Goal: Task Accomplishment & Management: Manage account settings

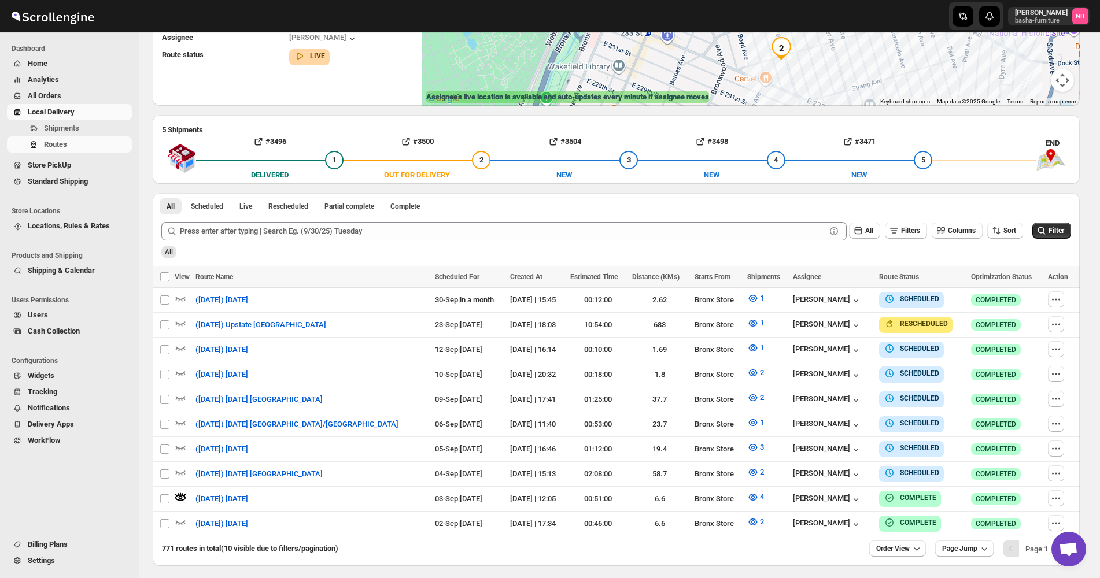
scroll to position [174, 0]
click at [1060, 397] on icon "button" at bounding box center [1056, 399] width 12 height 12
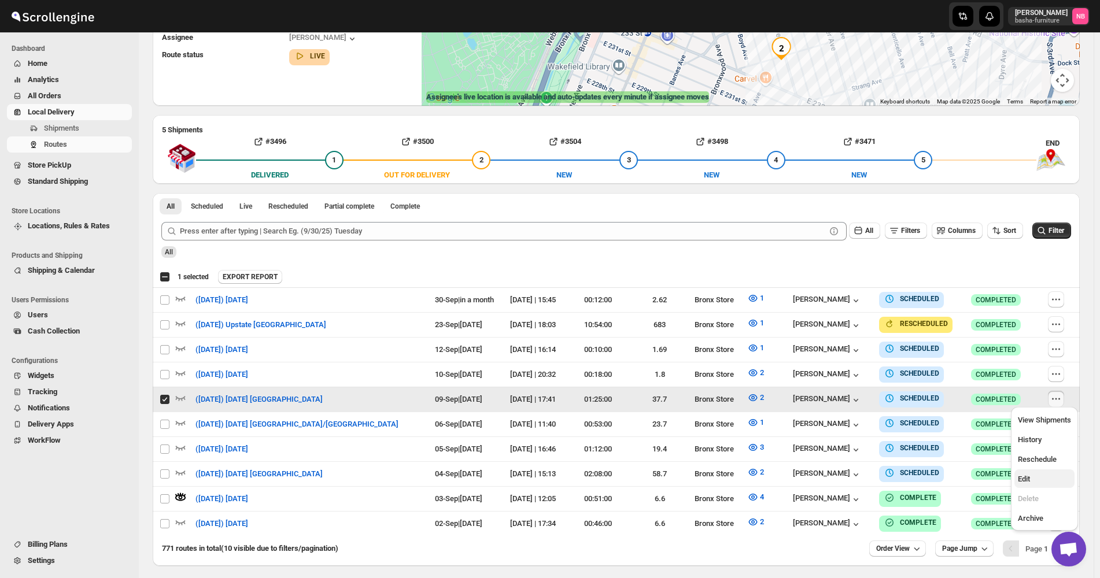
click at [1031, 484] on span "Edit" at bounding box center [1044, 480] width 53 height 12
checkbox input "false"
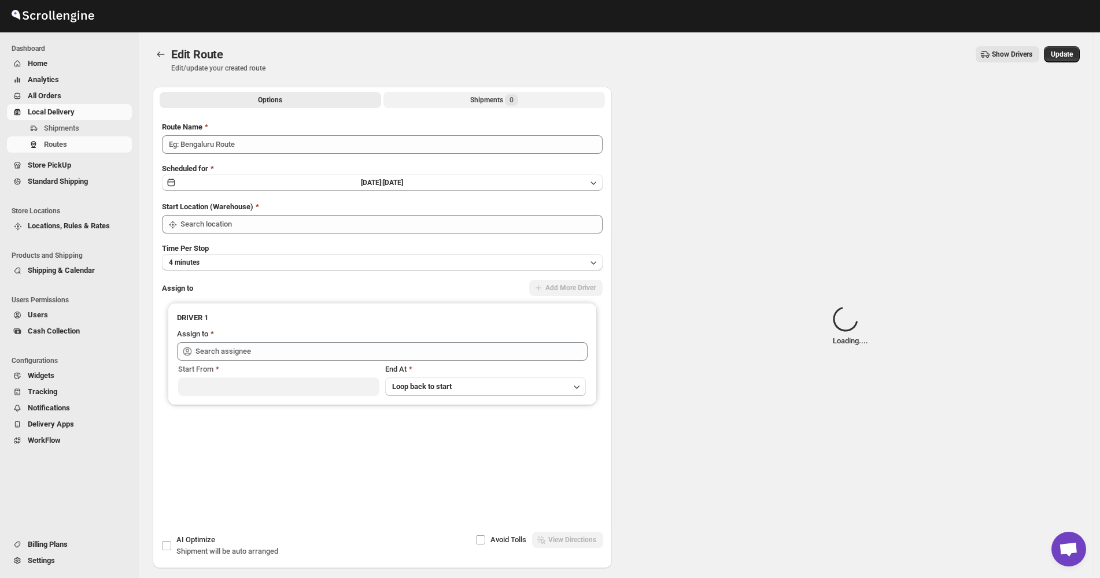
type input "([DATE]) [DATE] [GEOGRAPHIC_DATA]"
type input "Bronx Store"
type input "[PERSON_NAME] ([EMAIL_ADDRESS][DOMAIN_NAME])"
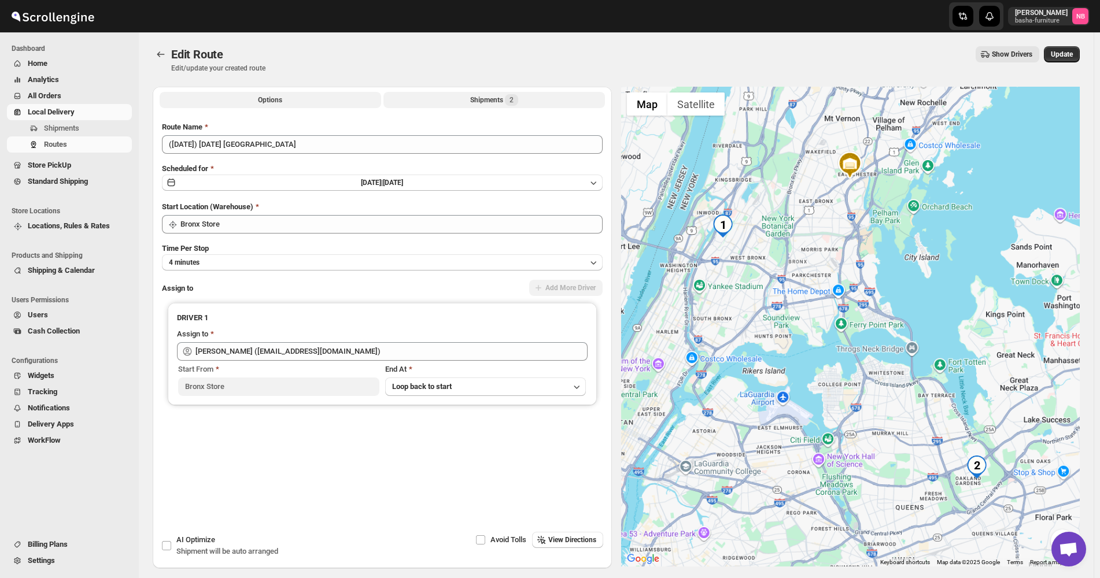
click at [454, 95] on button "Shipments 2" at bounding box center [494, 100] width 222 height 16
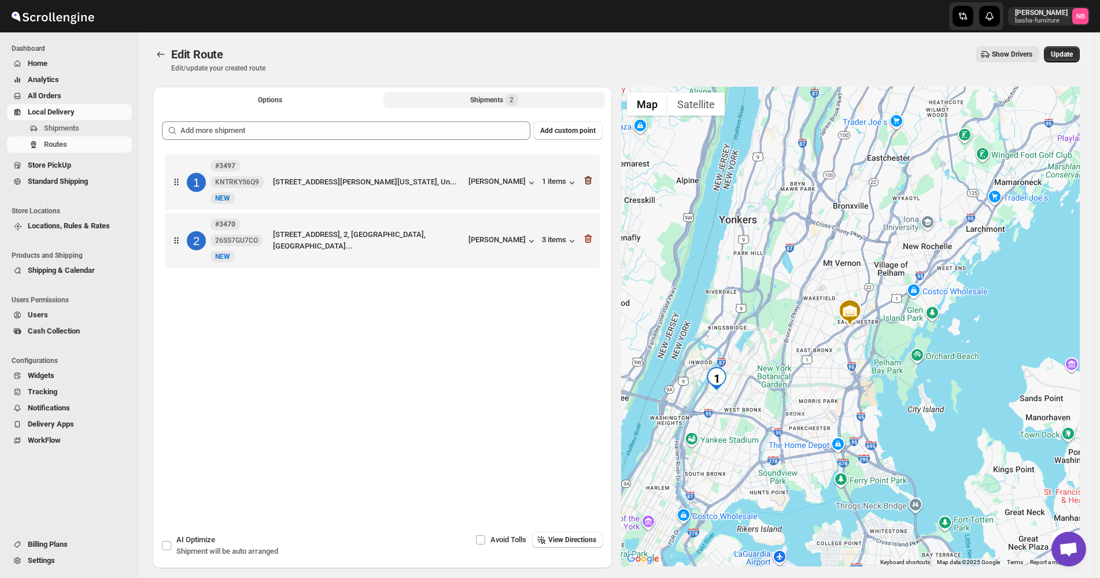
click at [591, 180] on icon "button" at bounding box center [588, 181] width 12 height 12
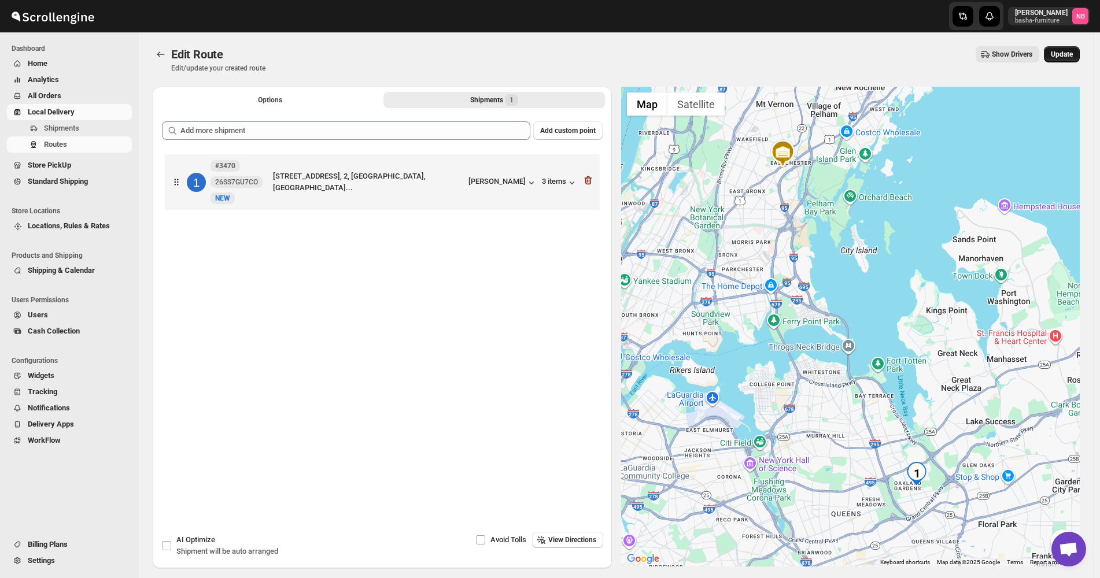
click at [1069, 51] on span "Update" at bounding box center [1062, 54] width 22 height 9
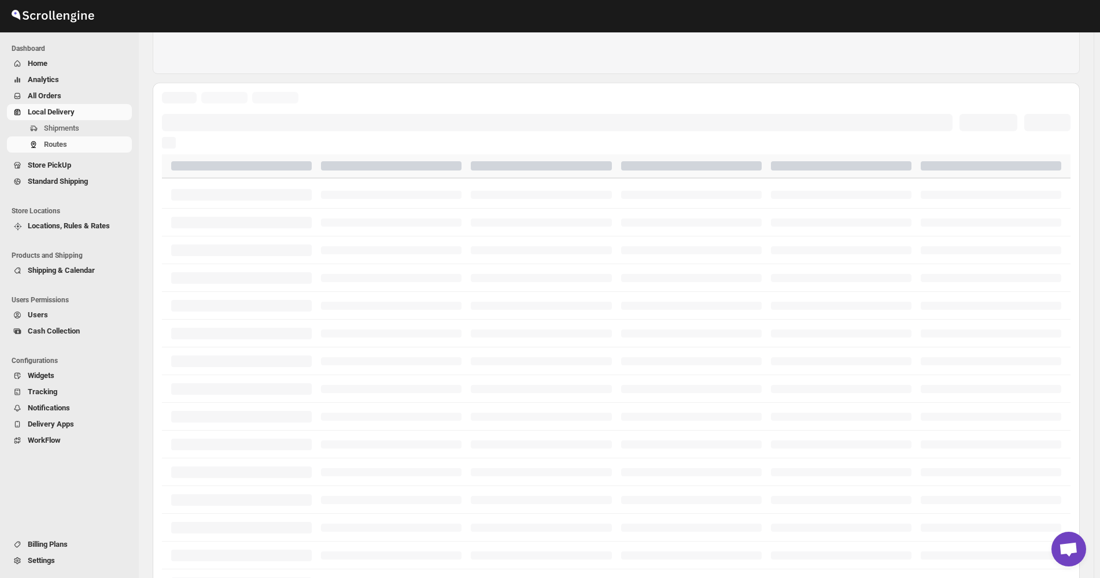
scroll to position [289, 0]
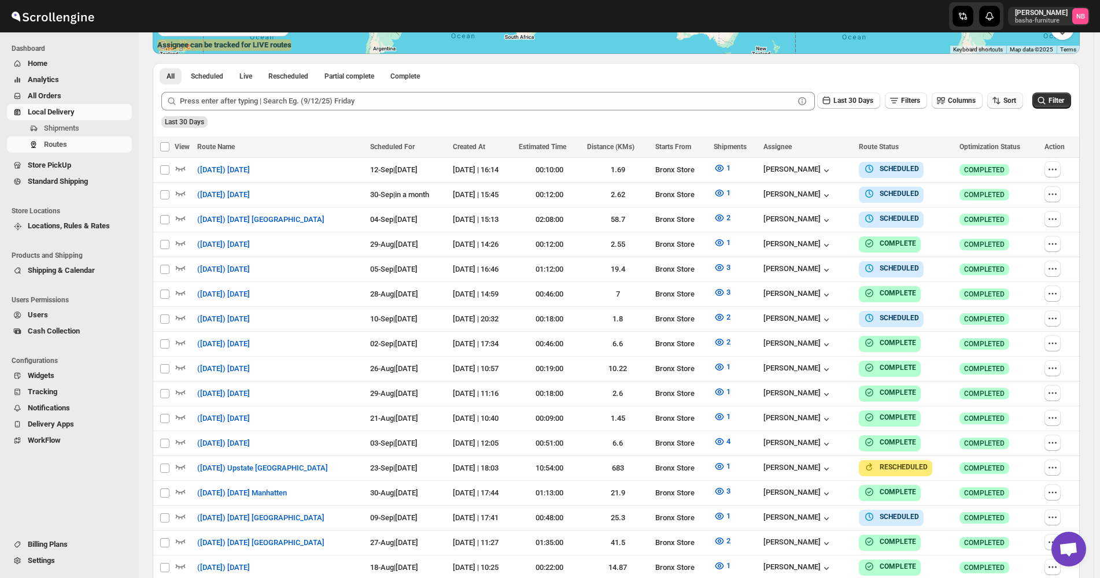
click at [1002, 98] on icon "button" at bounding box center [997, 101] width 12 height 12
click at [1012, 150] on button "Created Date" at bounding box center [1008, 142] width 70 height 19
click at [1005, 163] on div "Due Date" at bounding box center [991, 163] width 31 height 12
click at [870, 104] on span "Last 30 Days" at bounding box center [854, 101] width 40 height 8
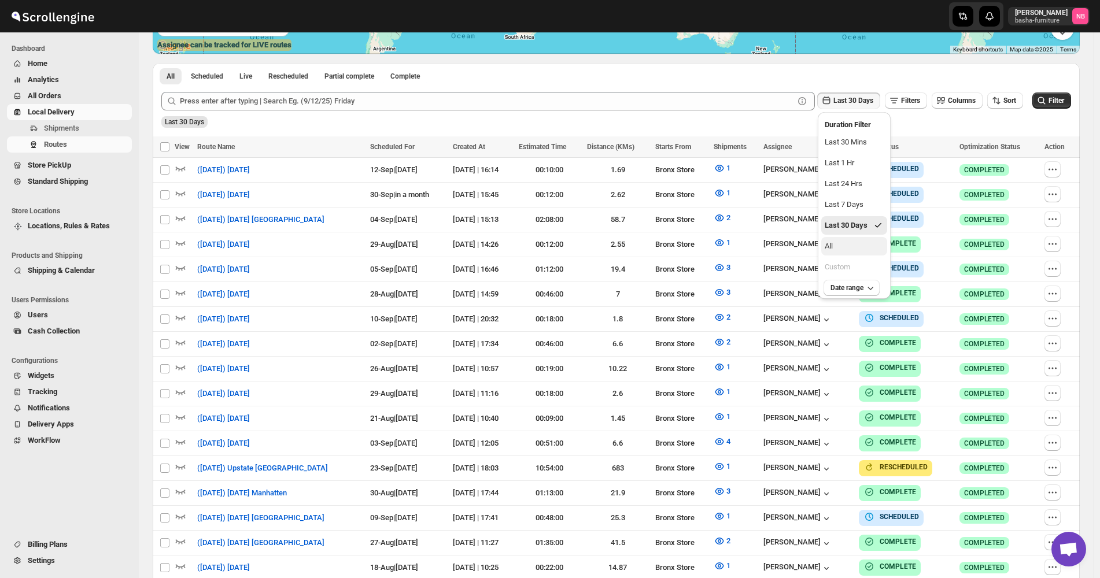
click at [846, 248] on button "All" at bounding box center [854, 246] width 66 height 19
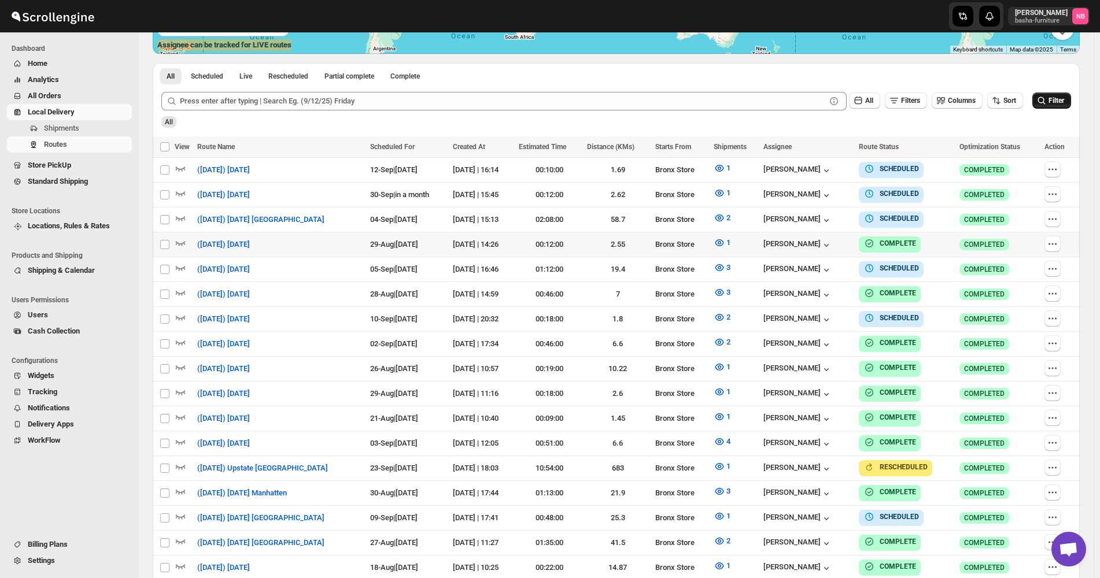
click at [1064, 100] on span "Filter" at bounding box center [1057, 101] width 16 height 8
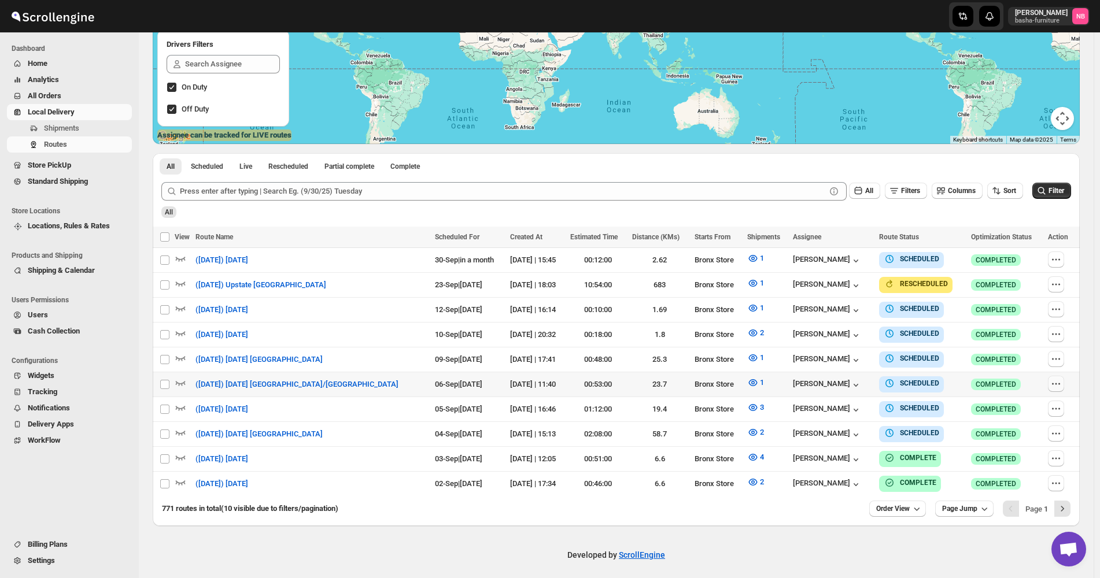
click at [1060, 380] on icon "button" at bounding box center [1056, 384] width 12 height 12
checkbox input "true"
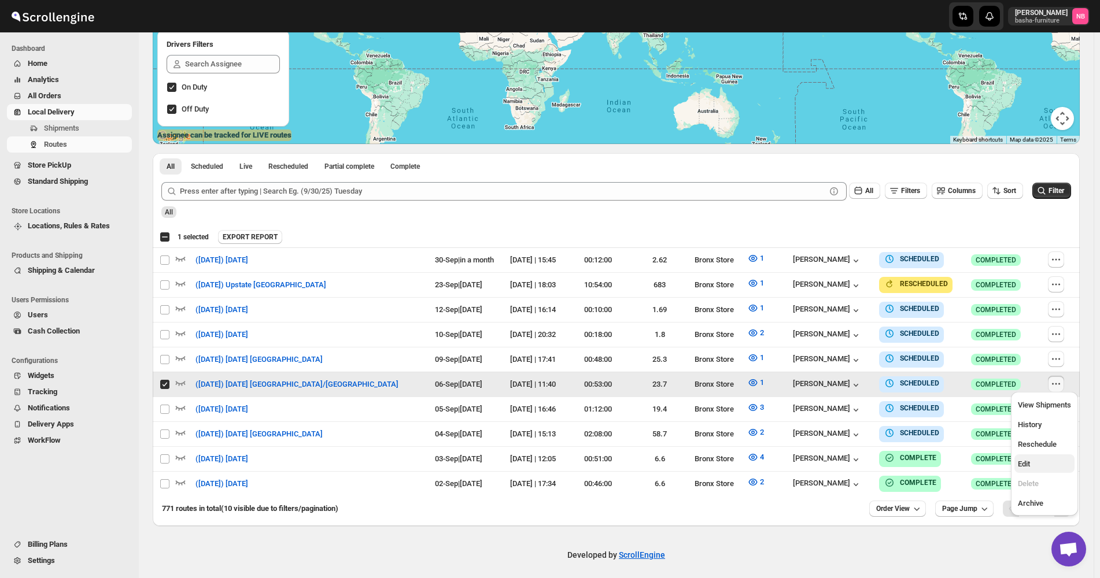
click at [1027, 456] on button "Edit" at bounding box center [1045, 464] width 60 height 19
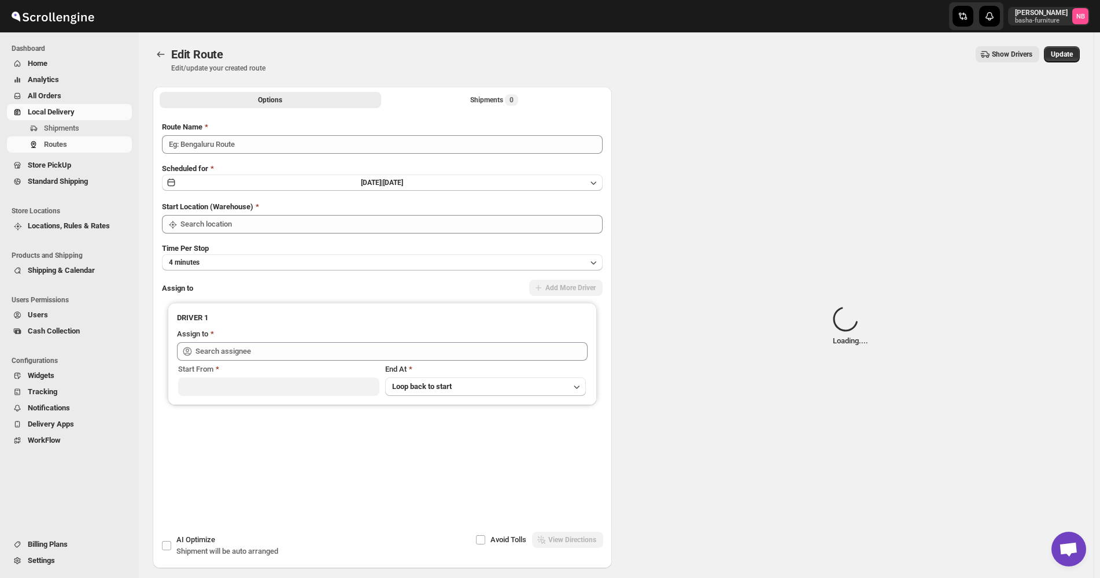
type input "([DATE]) [DATE] [GEOGRAPHIC_DATA]/[GEOGRAPHIC_DATA]"
type input "Bronx Store"
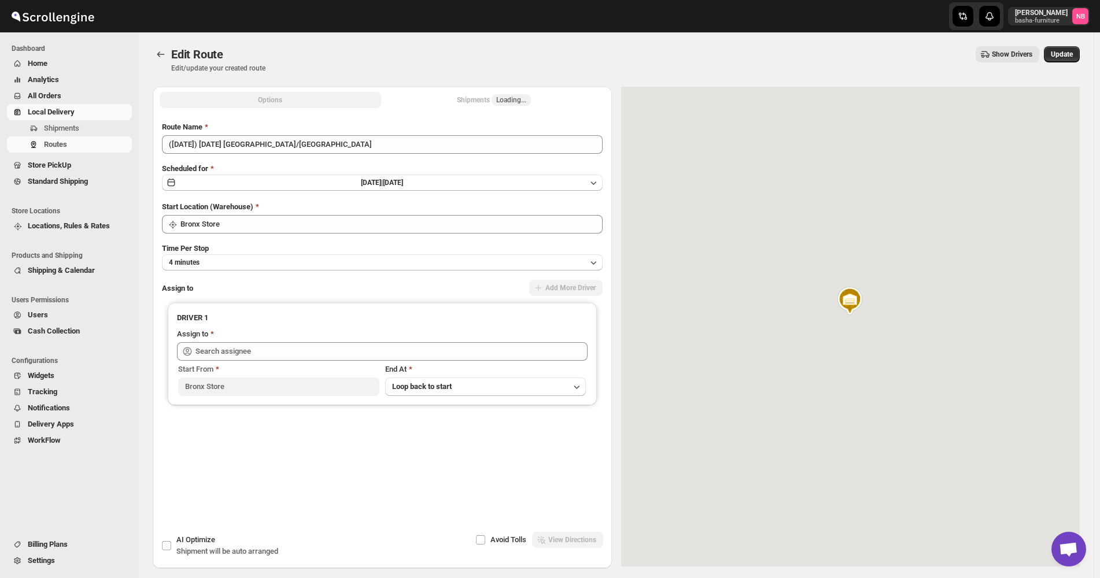
type input "[PERSON_NAME] ([EMAIL_ADDRESS][DOMAIN_NAME])"
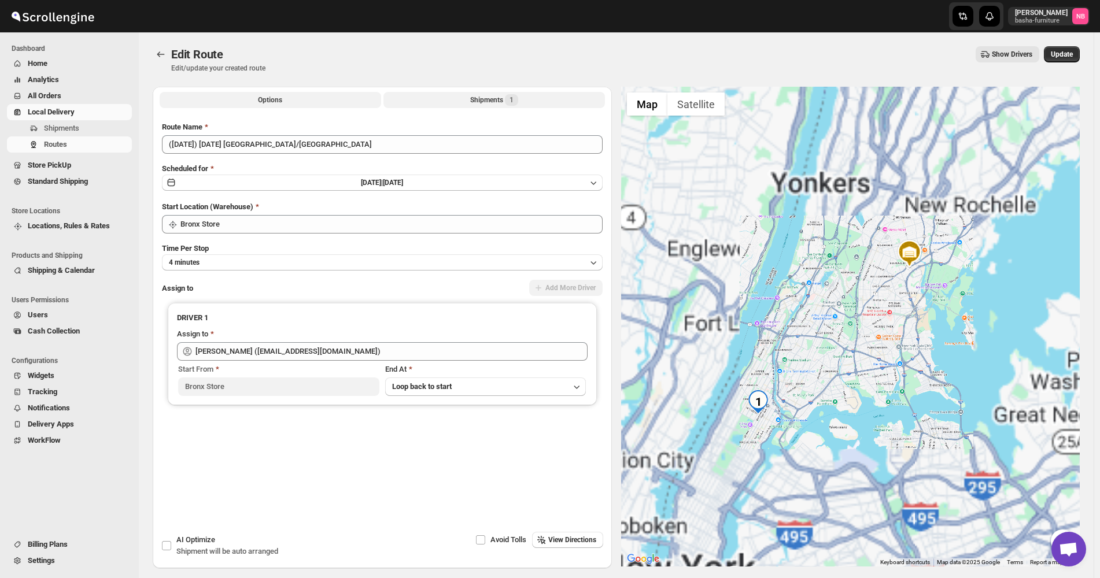
click at [479, 101] on div "Shipments 1" at bounding box center [494, 100] width 48 height 12
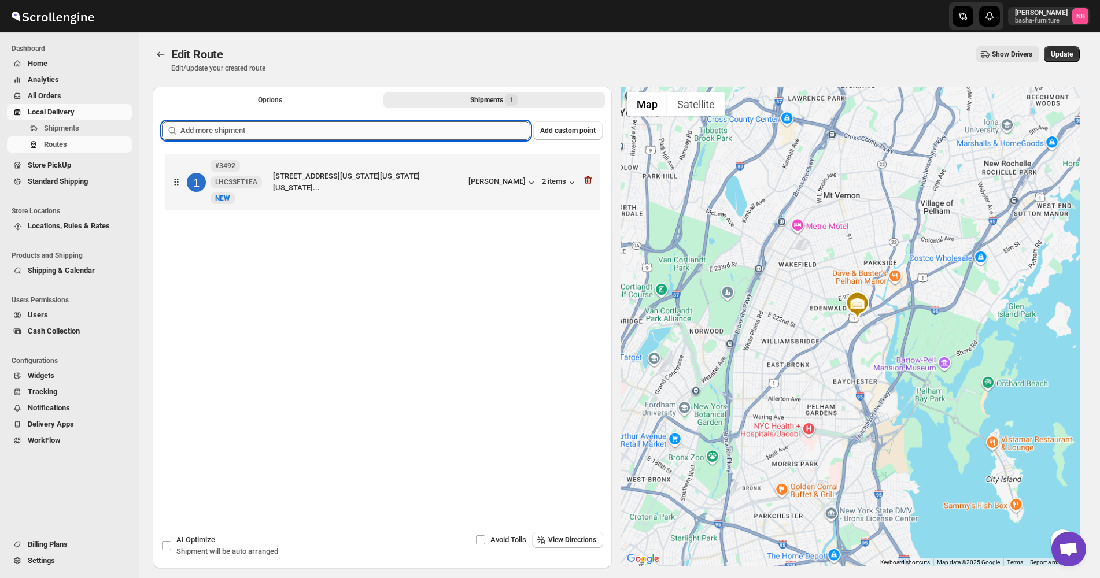
click at [440, 137] on input "text" at bounding box center [355, 130] width 350 height 19
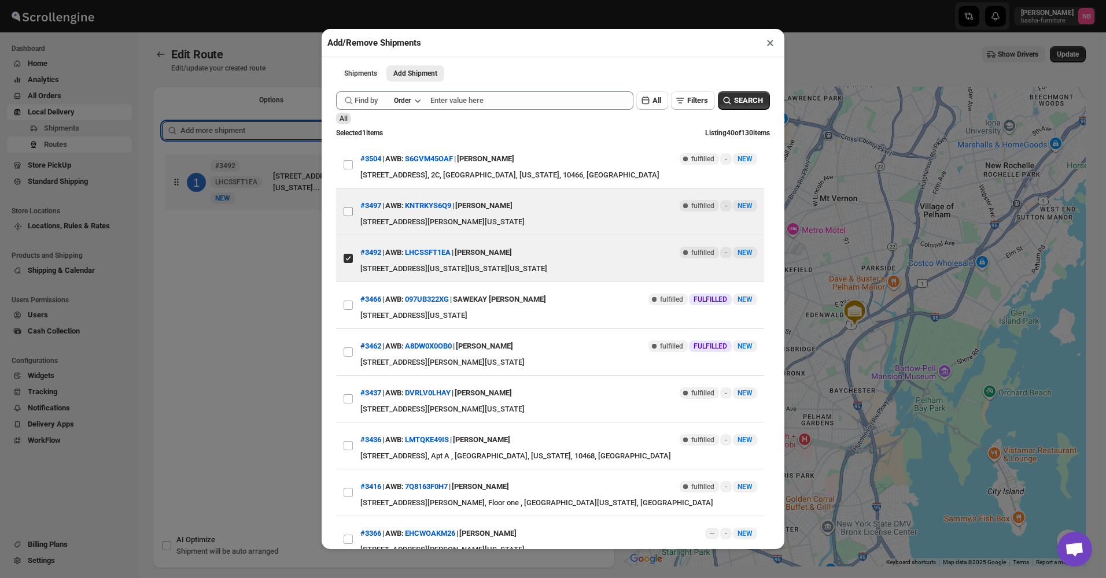
click at [349, 216] on input "View details for 68b47ef2c0fa9a00bc710468" at bounding box center [348, 211] width 9 height 9
checkbox input "true"
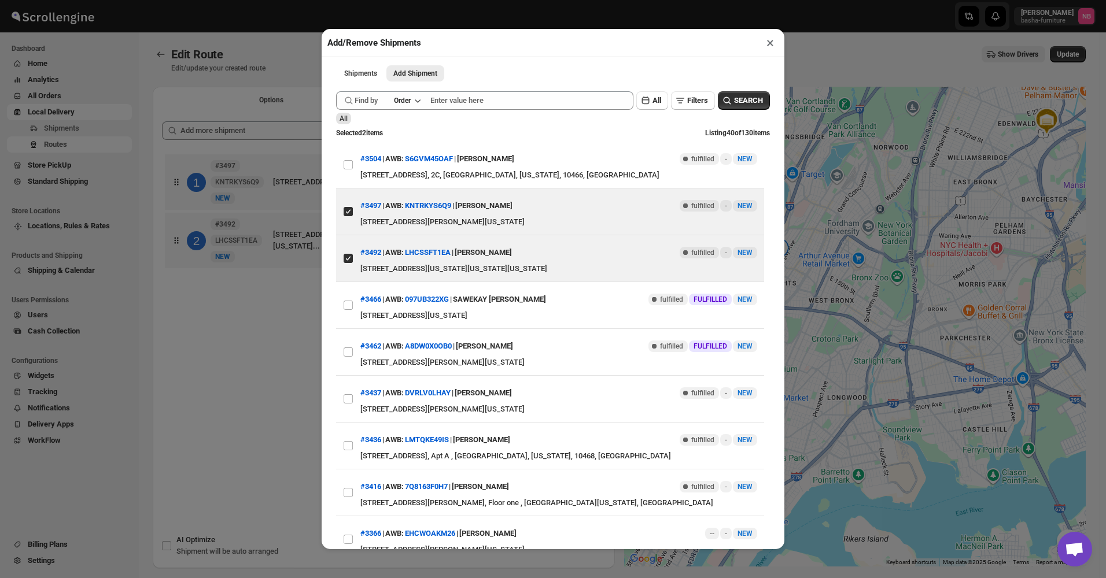
click at [282, 349] on div "Add/Remove Shipments × Shipments Add Shipment More views Shipments Add Shipment…" at bounding box center [553, 289] width 1106 height 578
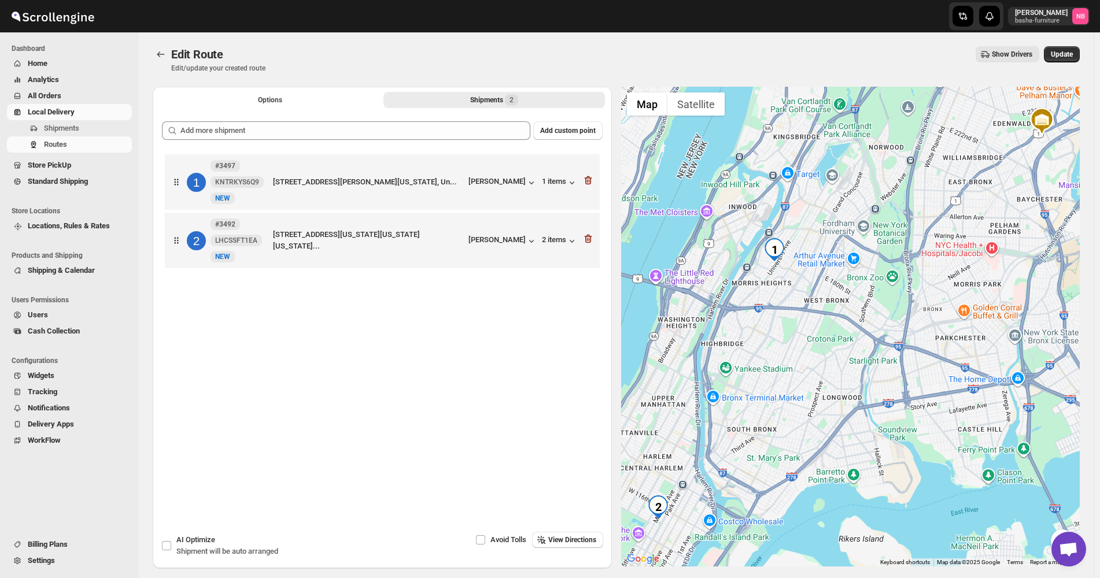
click at [1062, 65] on div "Edit Route Edit/update your created route Show Drivers More actions Show Driver…" at bounding box center [616, 59] width 927 height 27
click at [1068, 52] on span "Update" at bounding box center [1062, 54] width 22 height 9
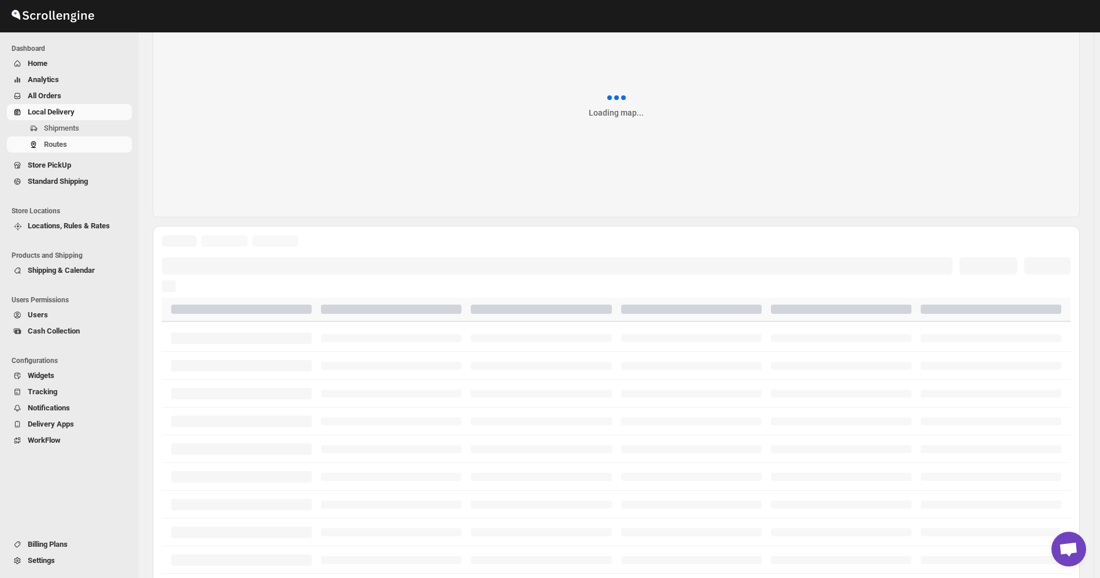
scroll to position [231, 0]
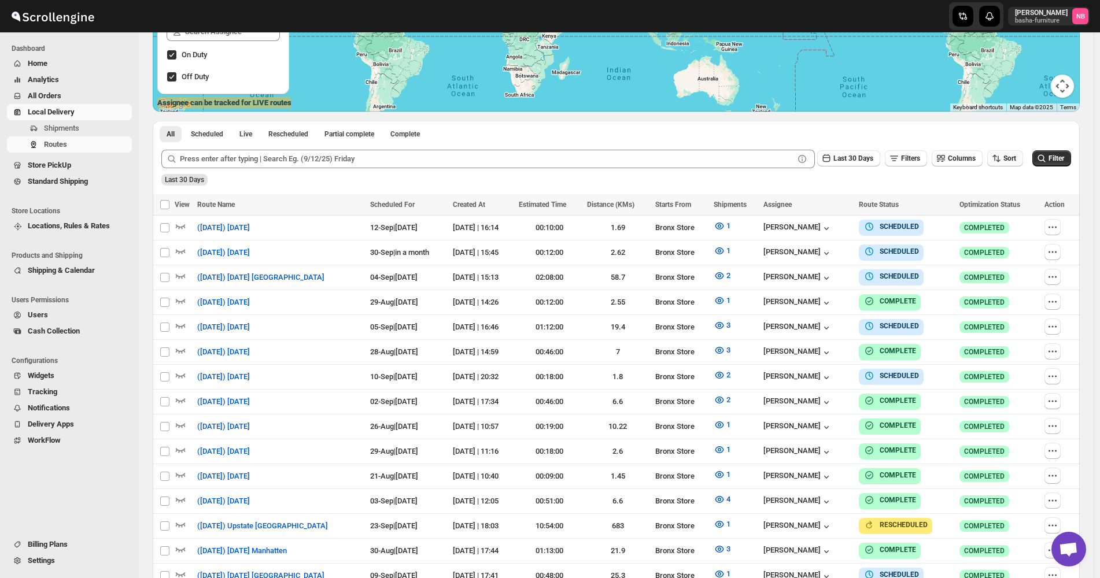
click at [1002, 165] on button "Sort" at bounding box center [1005, 158] width 36 height 16
click at [1000, 218] on div "Due Date" at bounding box center [991, 221] width 31 height 12
click at [873, 159] on span "Last 30 Days" at bounding box center [854, 158] width 40 height 8
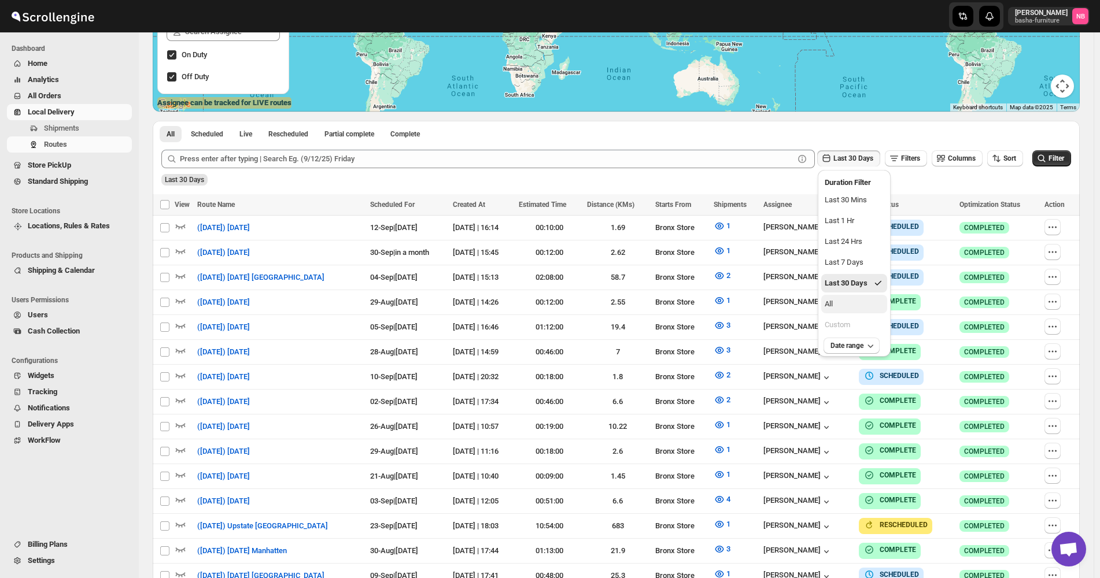
click at [847, 300] on button "All" at bounding box center [854, 304] width 66 height 19
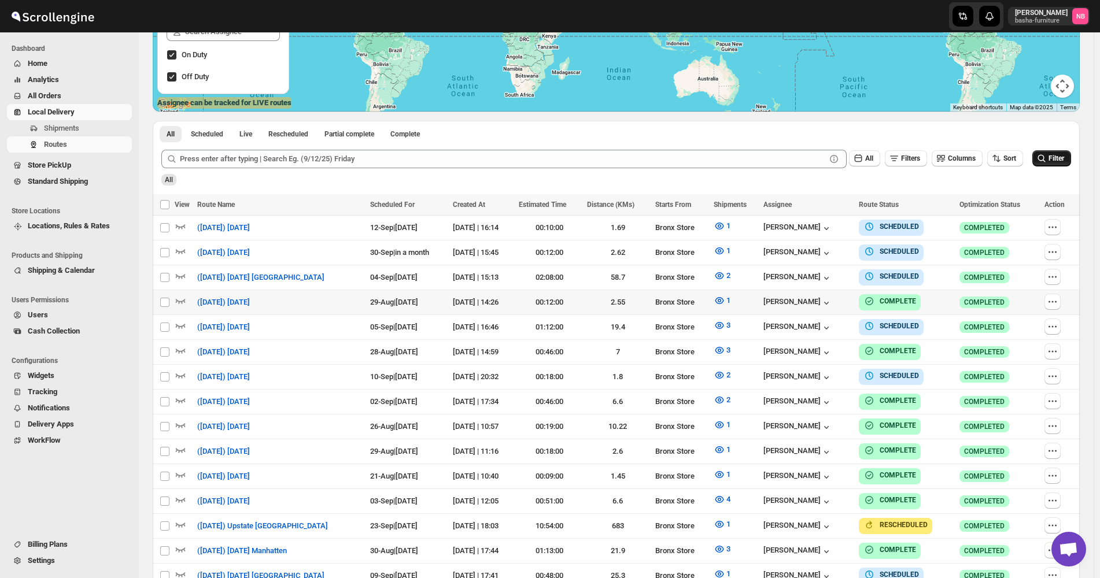
click at [1045, 162] on icon "submit" at bounding box center [1042, 159] width 12 height 12
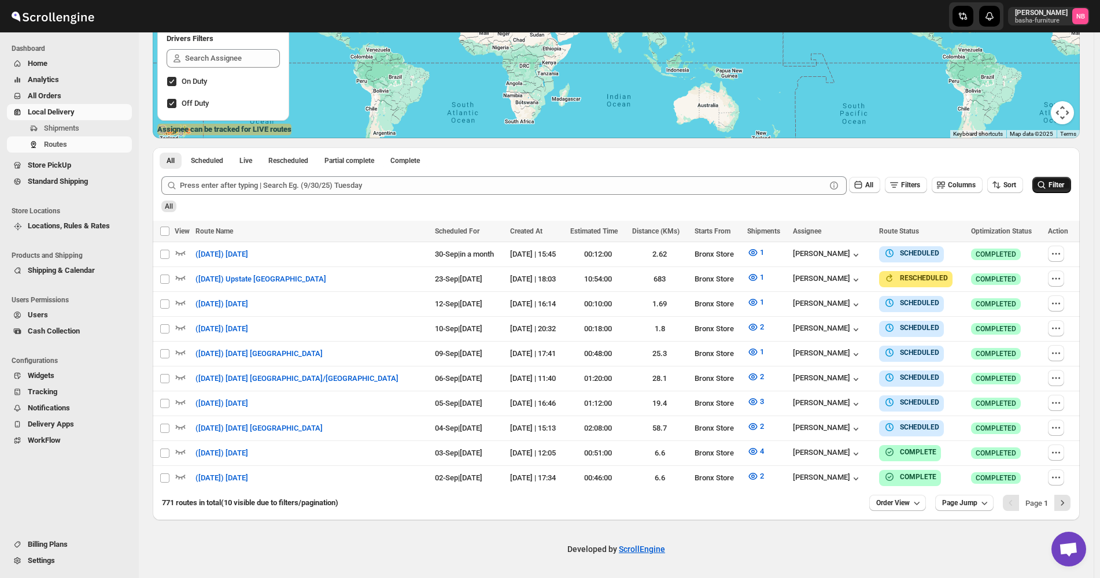
scroll to position [199, 0]
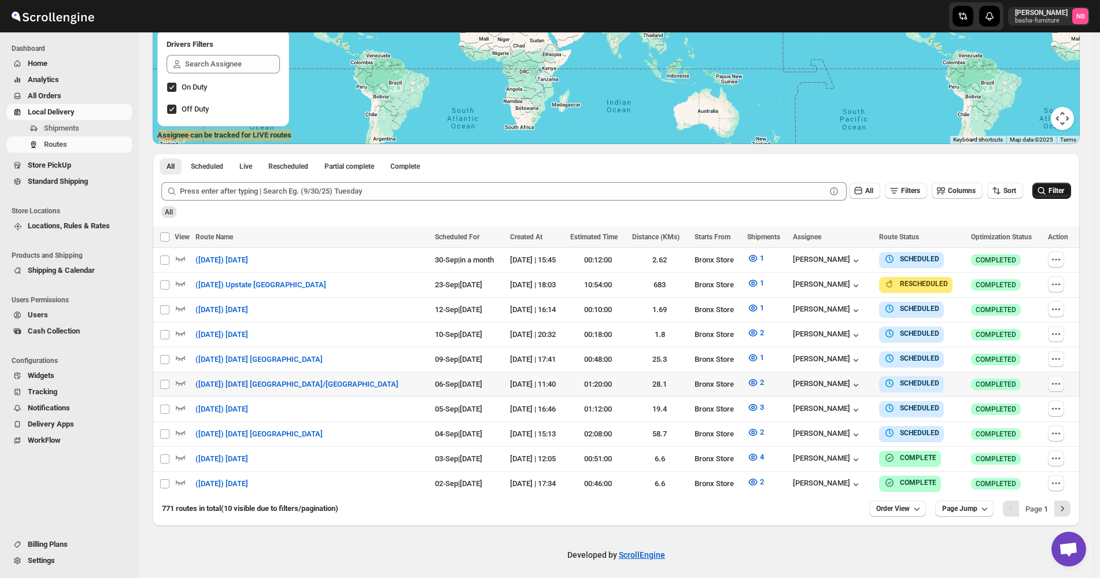
click at [1054, 379] on icon "button" at bounding box center [1056, 384] width 12 height 12
checkbox input "true"
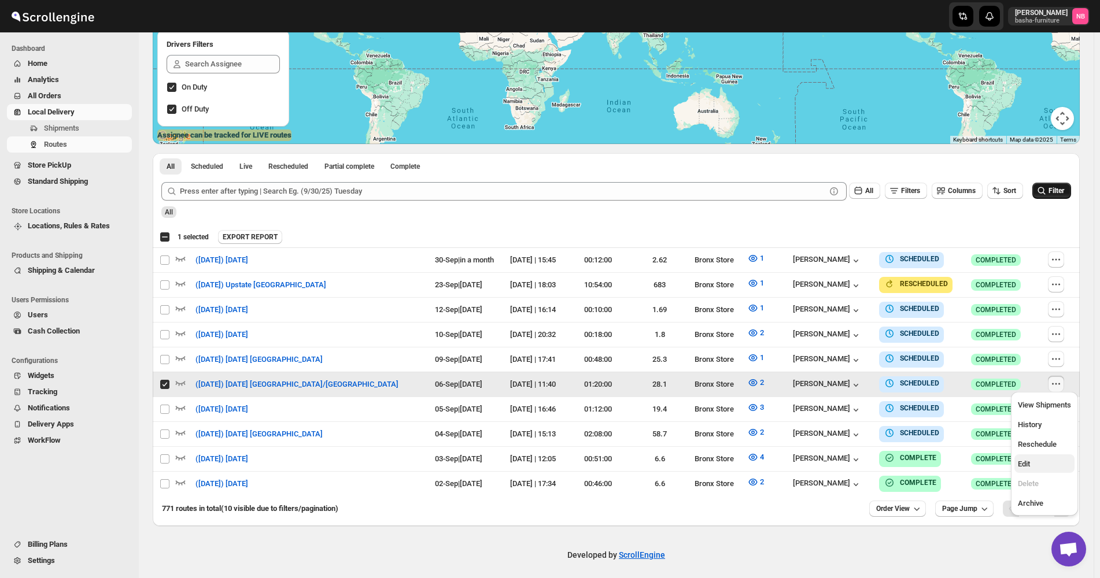
click at [1043, 456] on button "Edit" at bounding box center [1045, 464] width 60 height 19
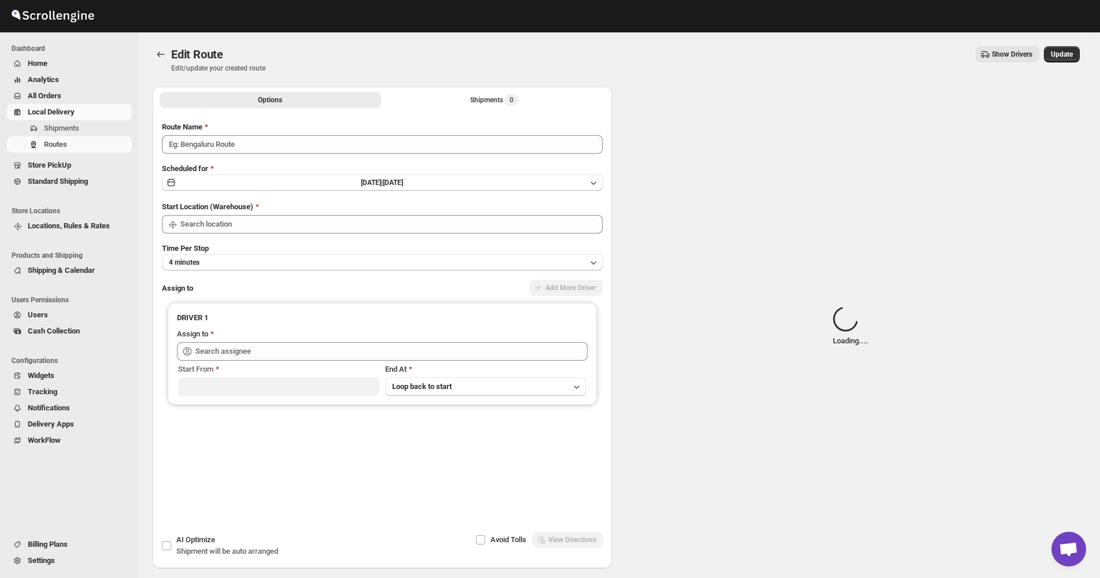
type input "([DATE]) [DATE] [GEOGRAPHIC_DATA]/[GEOGRAPHIC_DATA]"
type input "Bronx Store"
type input "[PERSON_NAME] ([EMAIL_ADDRESS][DOMAIN_NAME])"
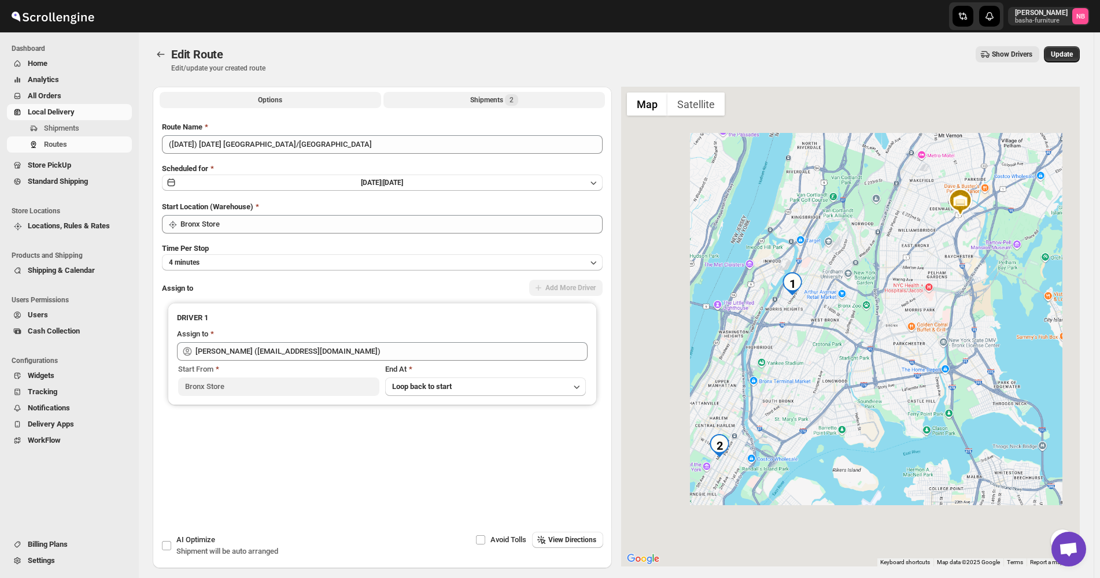
click at [471, 108] on button "Shipments 2" at bounding box center [494, 100] width 222 height 16
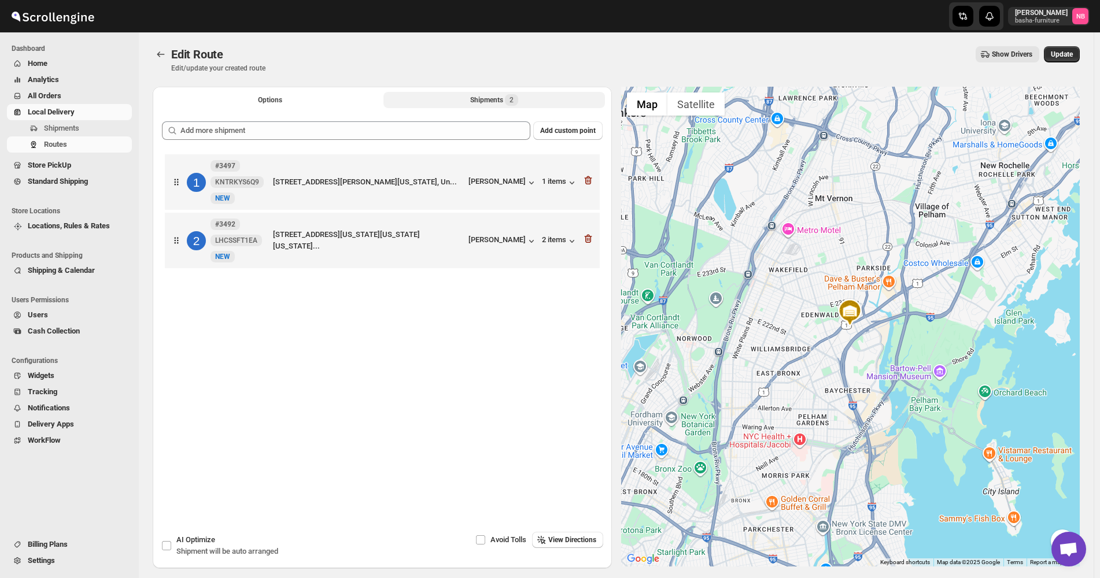
drag, startPoint x: 460, startPoint y: 257, endPoint x: 466, endPoint y: 189, distance: 67.9
click at [466, 189] on div "1 #3497 KNTRKYS6Q9 New [GEOGRAPHIC_DATA][STREET_ADDRESS][PERSON_NAME][US_STATE]…" at bounding box center [382, 213] width 441 height 123
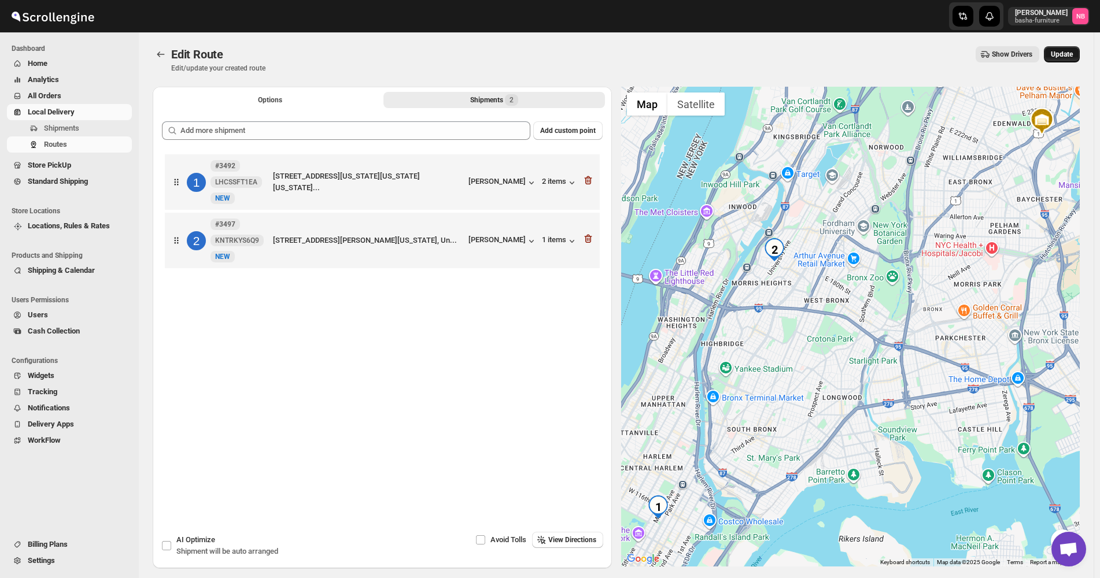
click at [1079, 52] on button "Update" at bounding box center [1062, 54] width 36 height 16
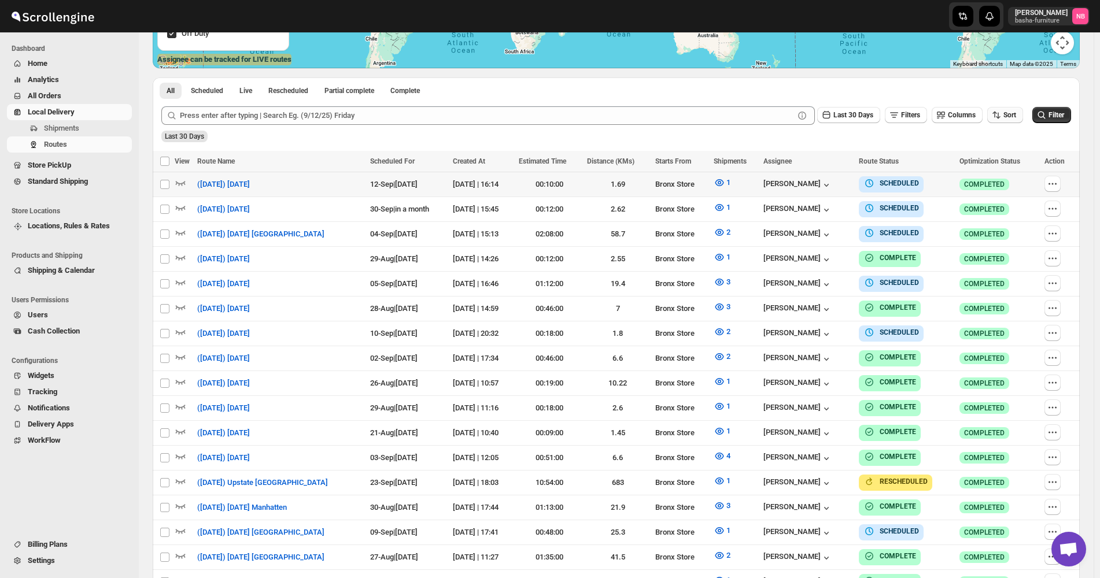
scroll to position [289, 0]
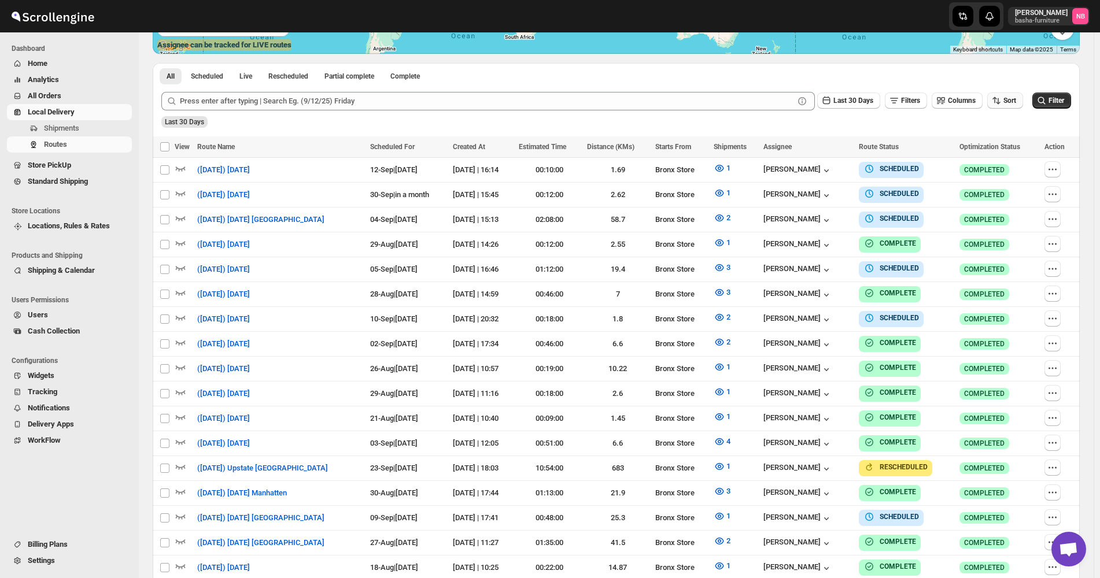
click at [1003, 94] on button "Sort" at bounding box center [1005, 101] width 36 height 16
click at [1002, 160] on div "Due Date" at bounding box center [991, 163] width 31 height 12
click at [879, 101] on button "Last 30 Days" at bounding box center [848, 101] width 63 height 16
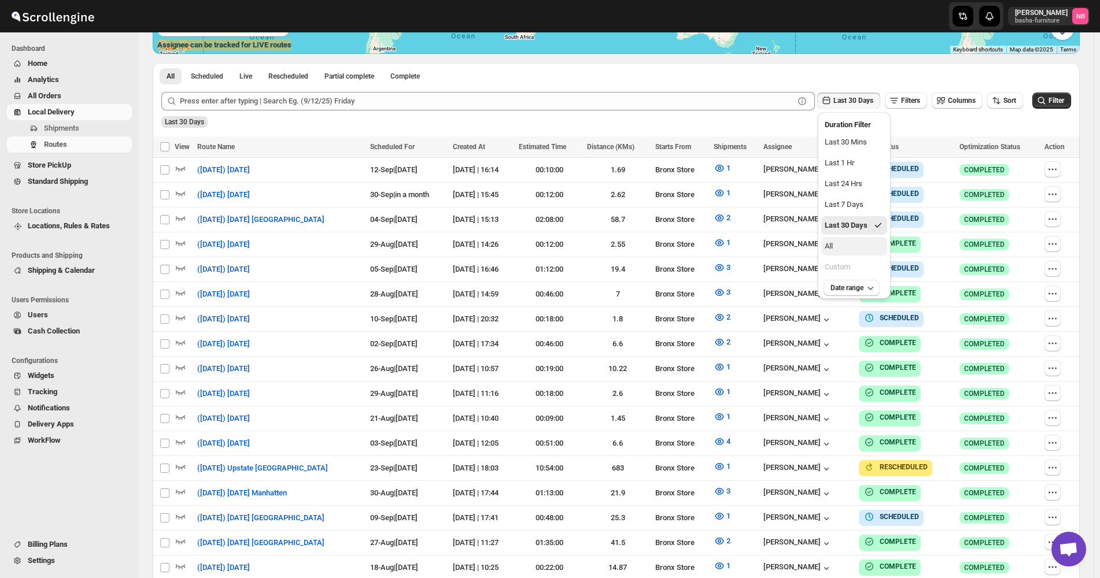
click at [869, 248] on button "All" at bounding box center [854, 246] width 66 height 19
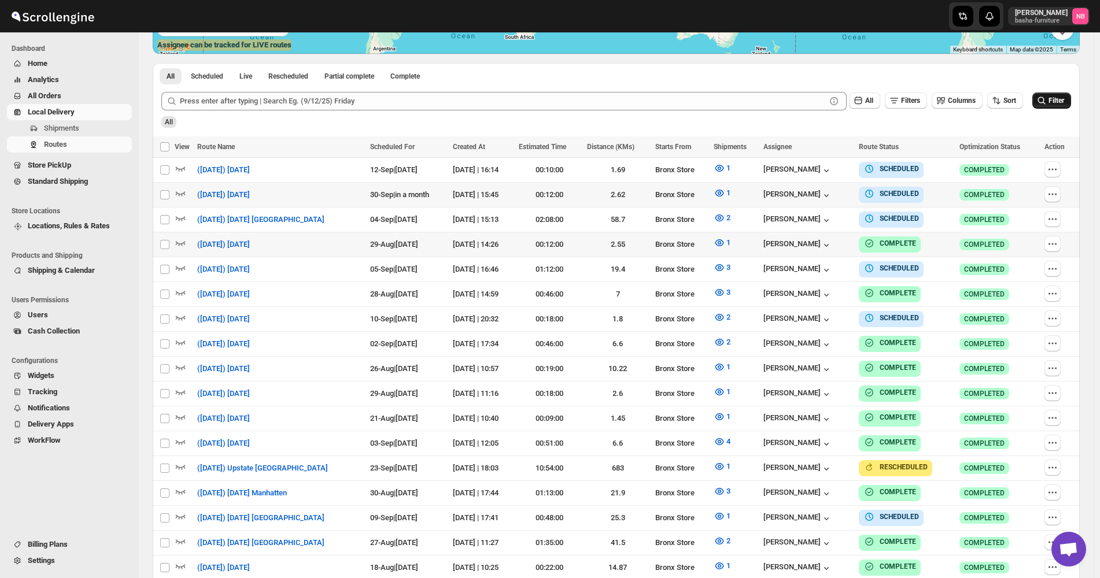
click at [1068, 106] on button "Filter" at bounding box center [1051, 101] width 39 height 16
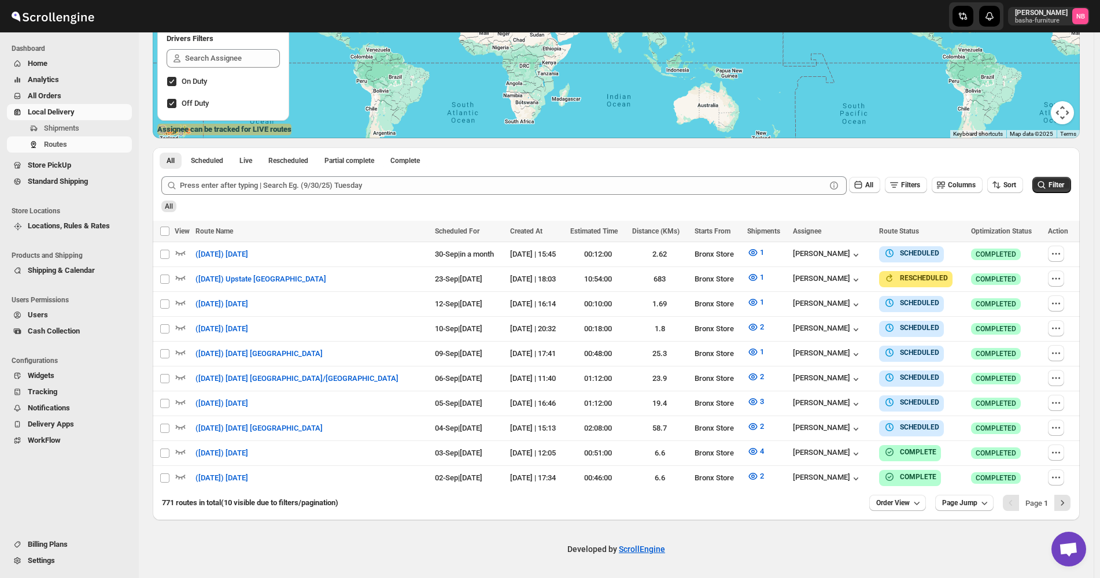
scroll to position [199, 0]
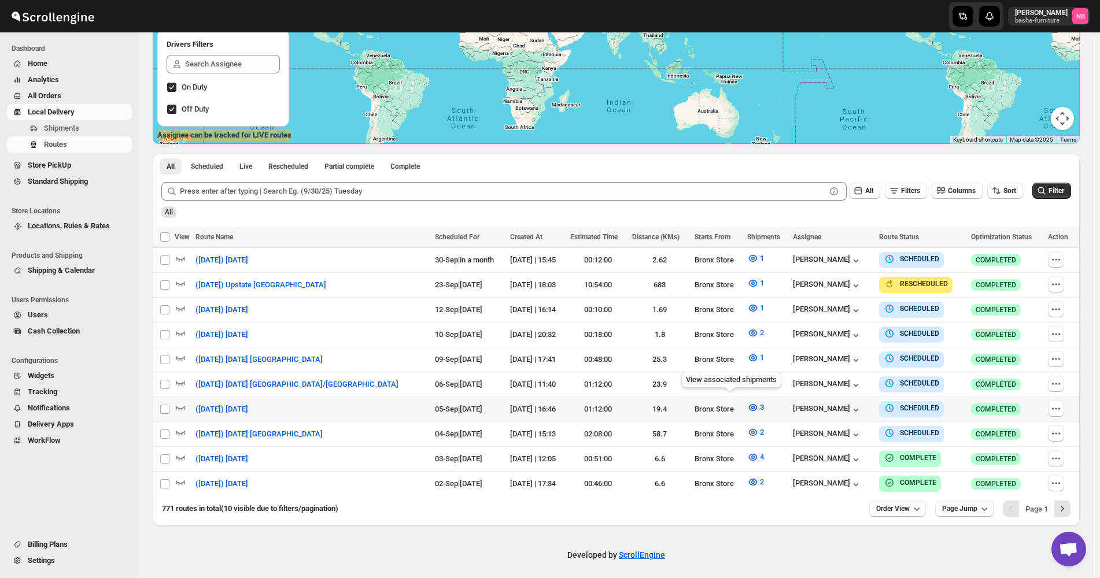
click at [747, 402] on icon "button" at bounding box center [753, 408] width 12 height 12
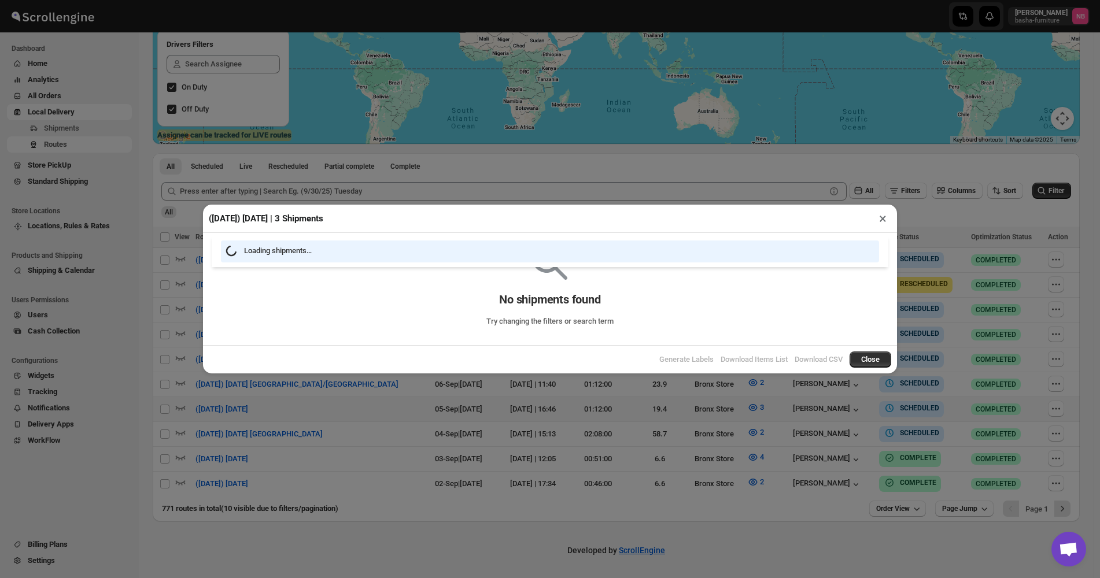
scroll to position [194, 0]
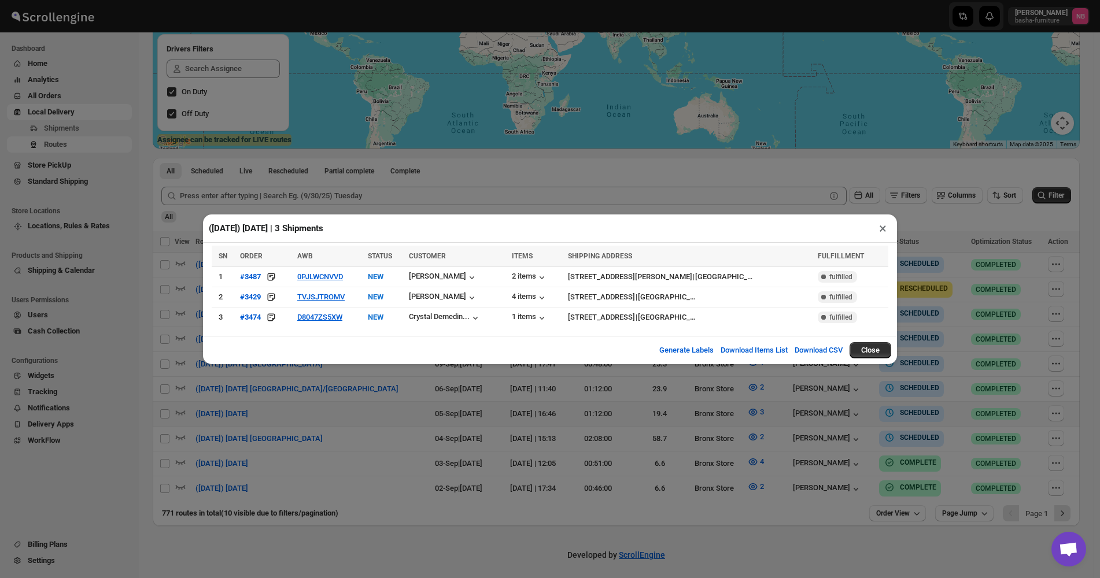
click at [421, 380] on div "([DATE]) [DATE] | 3 Shipments × SN ORDER AWB STATUS CUSTOMER ITEMS SHIPPING ADD…" at bounding box center [550, 289] width 1100 height 578
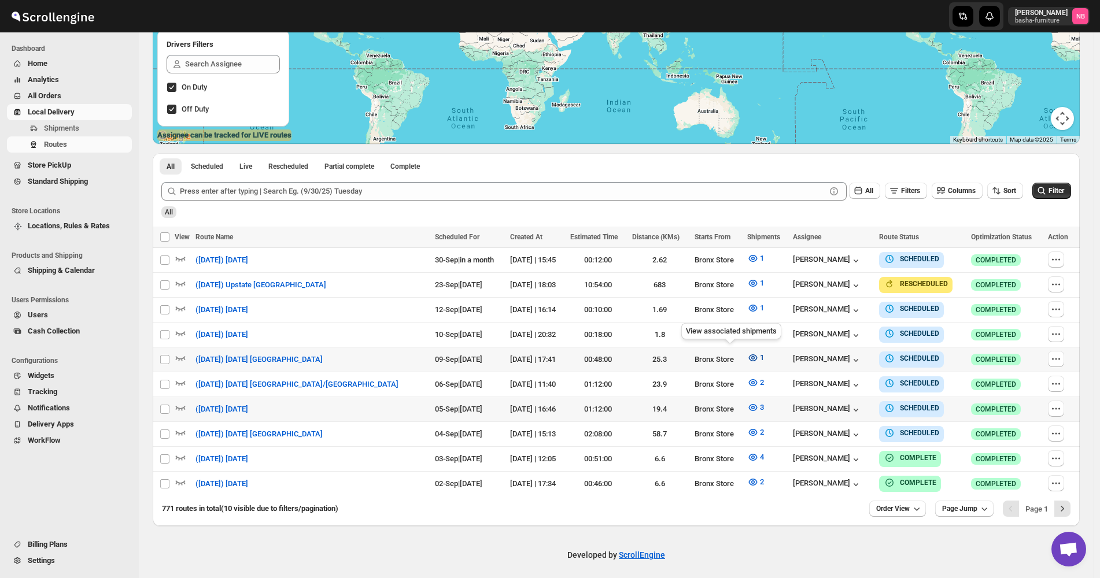
click at [747, 356] on icon "button" at bounding box center [753, 358] width 12 height 12
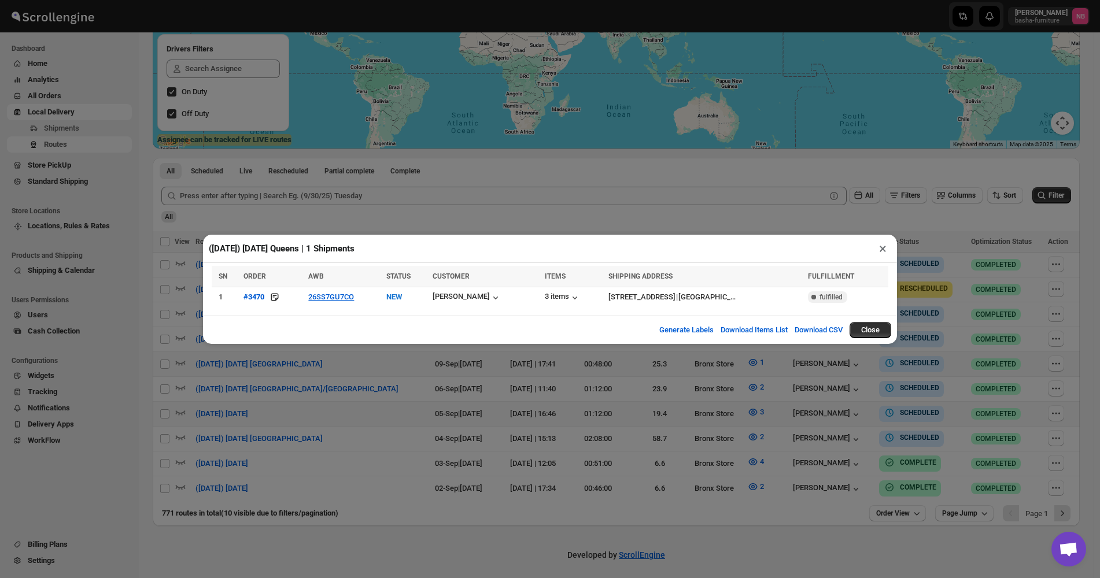
click at [353, 385] on div "([DATE]) [DATE] Queens | 1 Shipments × SN ORDER AWB STATUS CUSTOMER ITEMS SHIPP…" at bounding box center [550, 289] width 1100 height 578
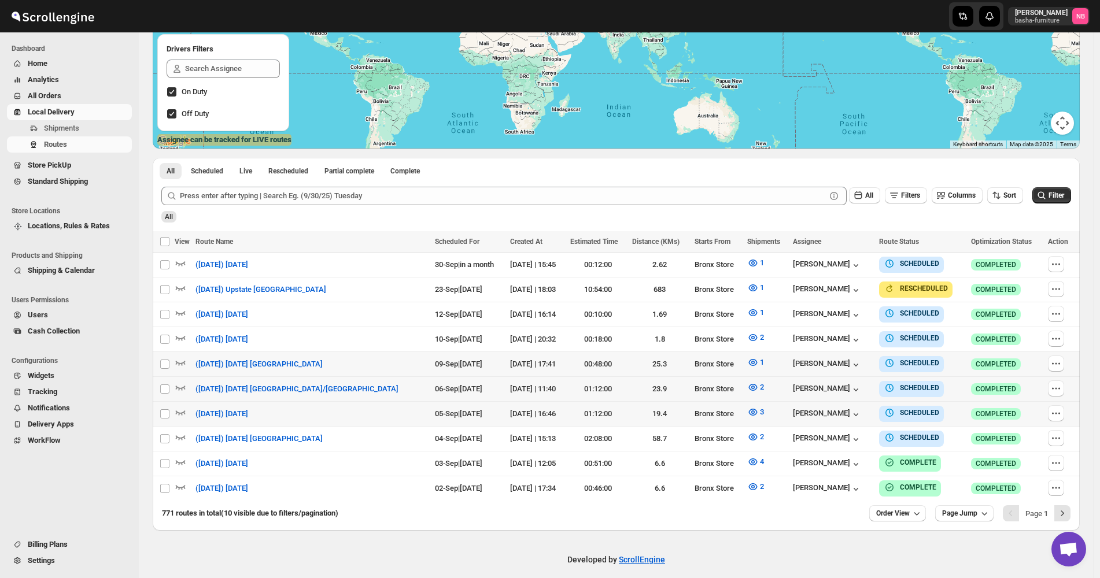
scroll to position [199, 0]
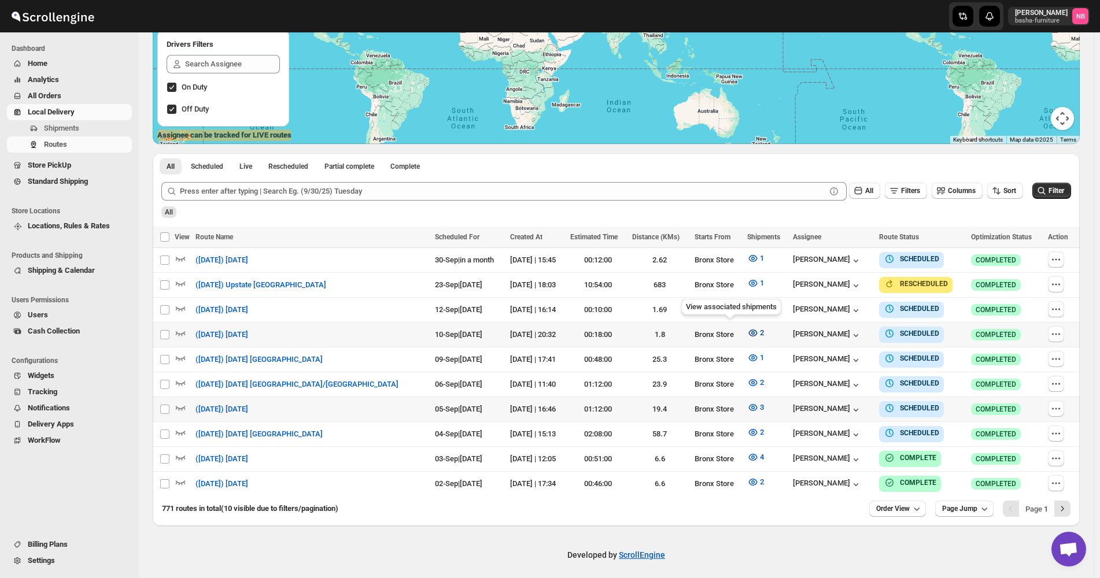
click at [747, 331] on icon "button" at bounding box center [753, 333] width 12 height 12
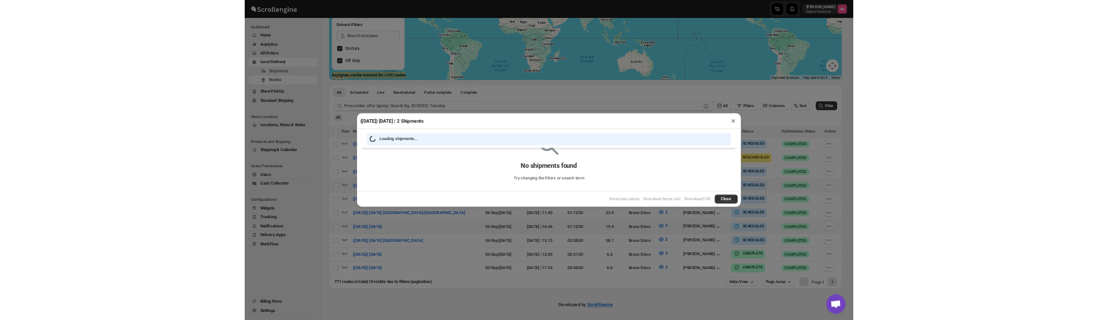
scroll to position [194, 0]
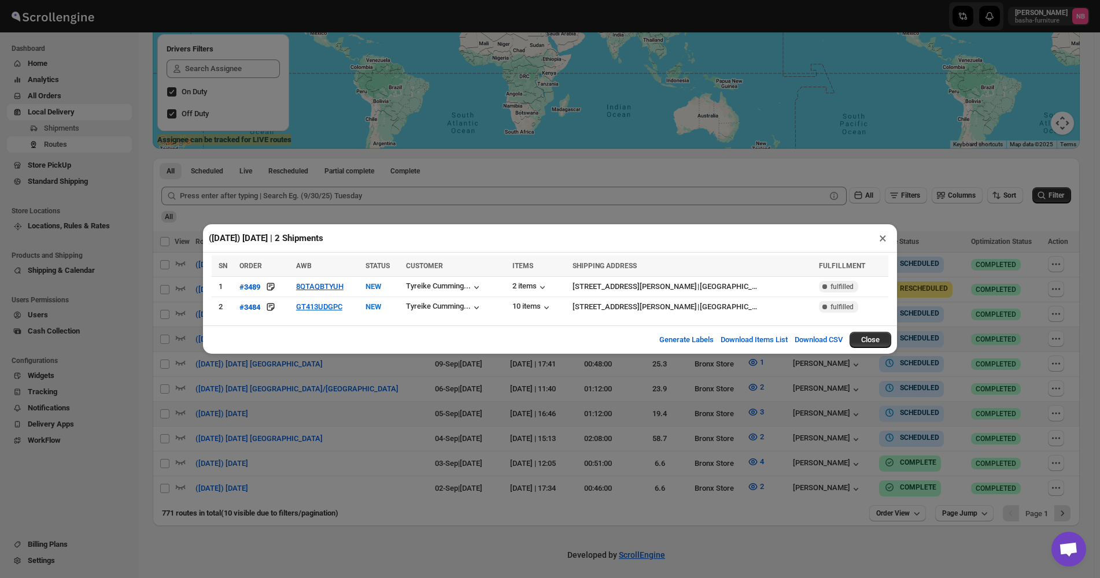
click at [883, 239] on button "×" at bounding box center [883, 238] width 17 height 16
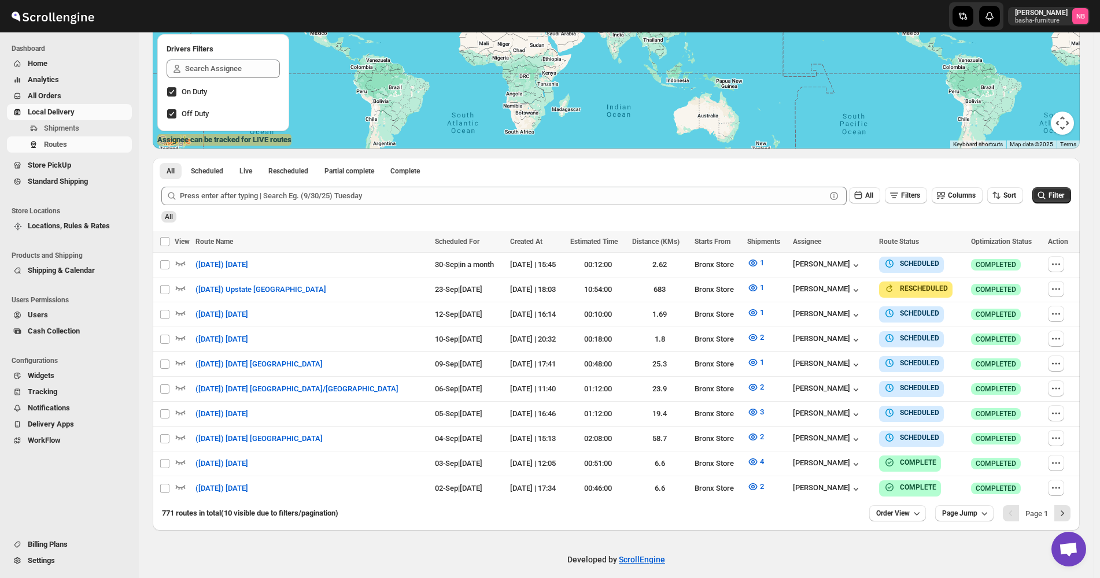
click at [944, 169] on div "All Scheduled Live Rescheduled Partial complete Complete More views All Schedul…" at bounding box center [616, 168] width 927 height 20
